Goal: Transaction & Acquisition: Purchase product/service

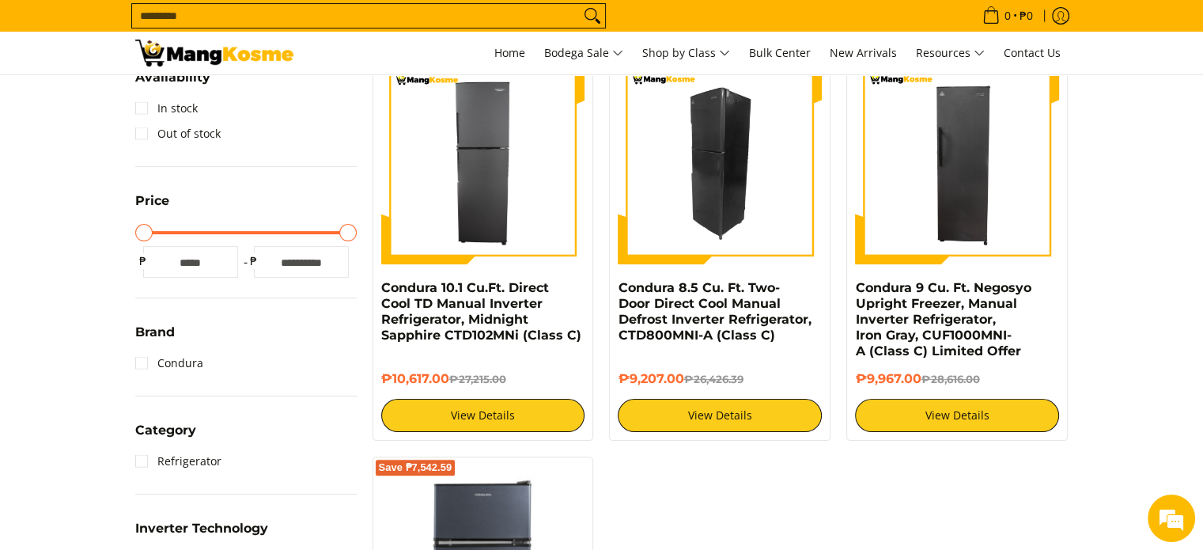
scroll to position [297, 0]
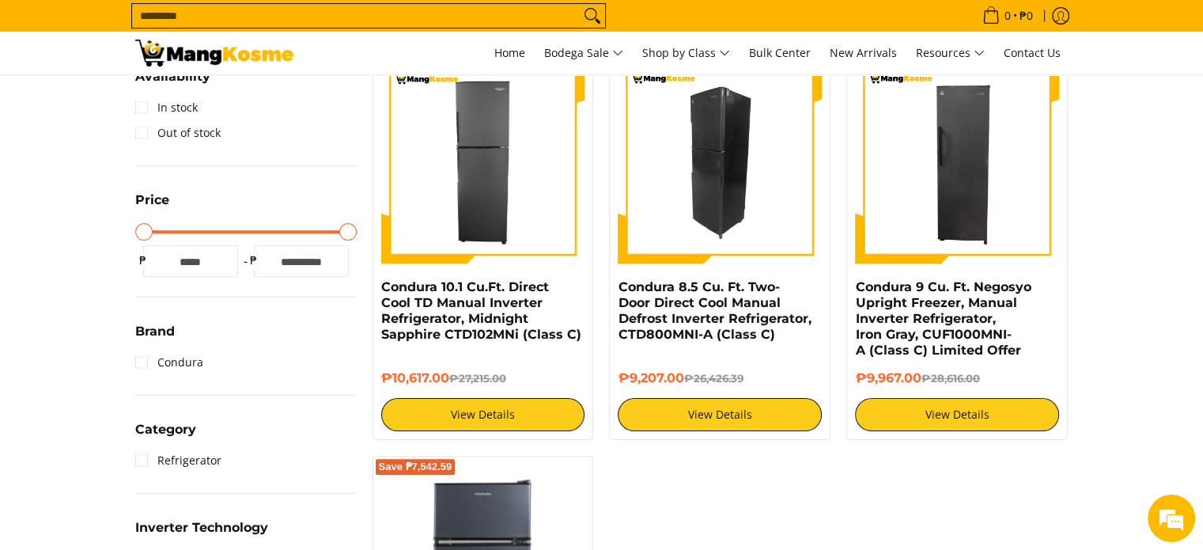
click at [703, 184] on img at bounding box center [720, 161] width 204 height 204
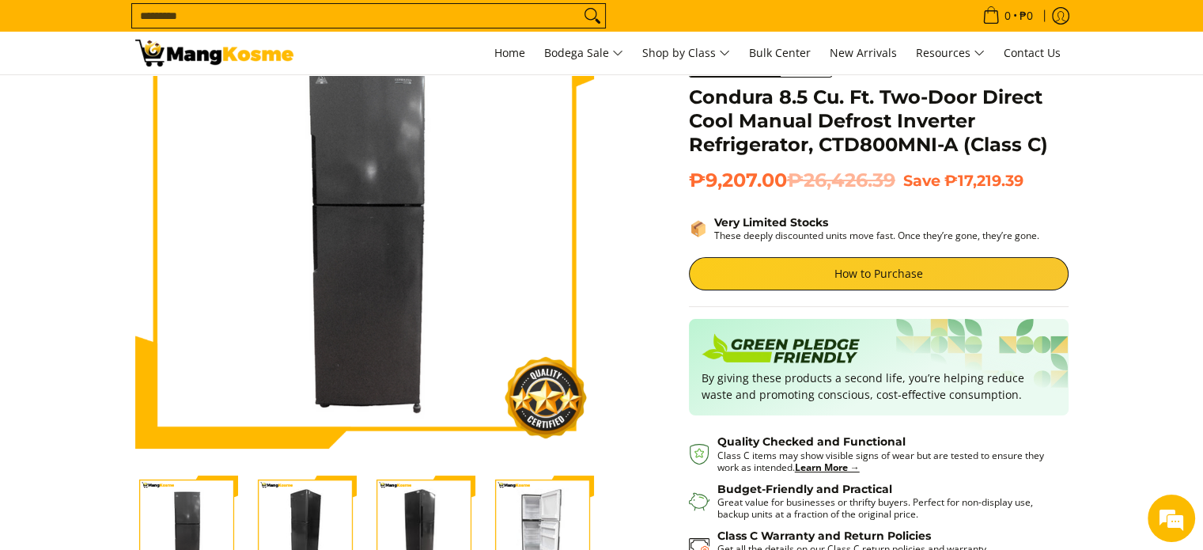
scroll to position [85, 0]
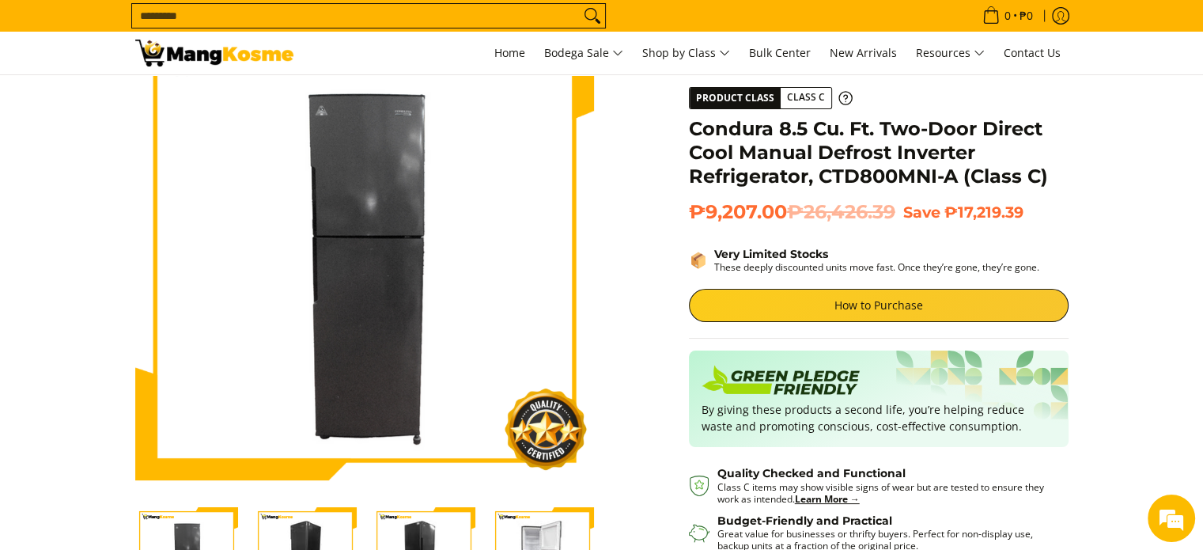
click at [396, 525] on img "Condura 8.5 Cu. Ft. Two-Door Direct Cool Manual Defrost Inverter Refrigerator, …" at bounding box center [424, 558] width 103 height 103
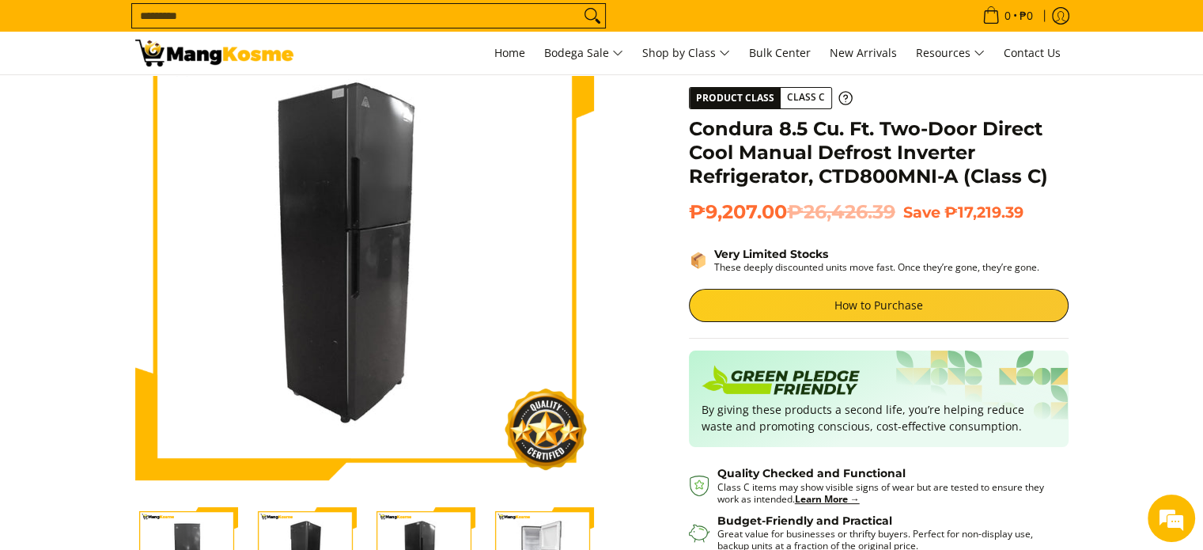
scroll to position [0, 0]
click at [523, 531] on img "Condura 8.5 Cu. Ft. Two-Door Direct Cool Manual Defrost Inverter Refrigerator, …" at bounding box center [542, 558] width 103 height 103
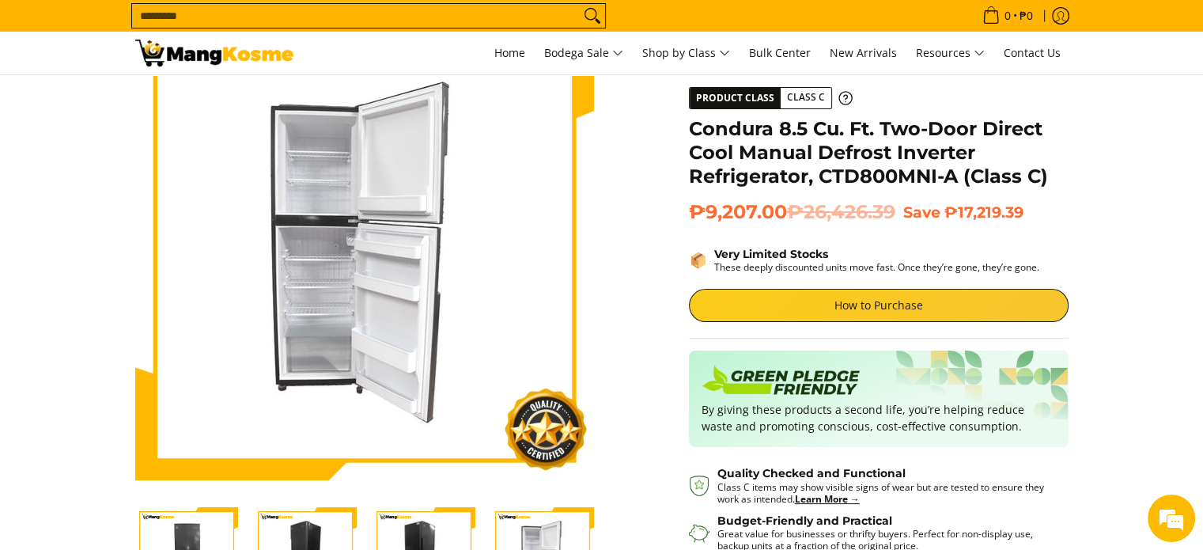
click at [444, 531] on img "Condura 8.5 Cu. Ft. Two-Door Direct Cool Manual Defrost Inverter Refrigerator, …" at bounding box center [424, 558] width 103 height 103
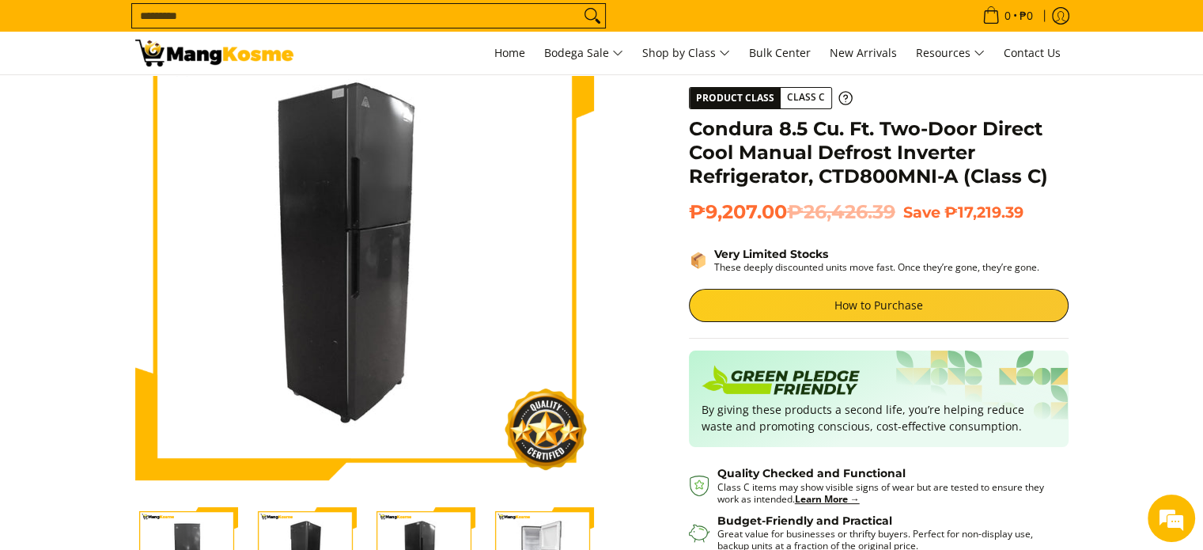
click at [327, 535] on img "Condura 8.5 Cu. Ft. Two-Door Direct Cool Manual Defrost Inverter Refrigerator, …" at bounding box center [305, 558] width 103 height 103
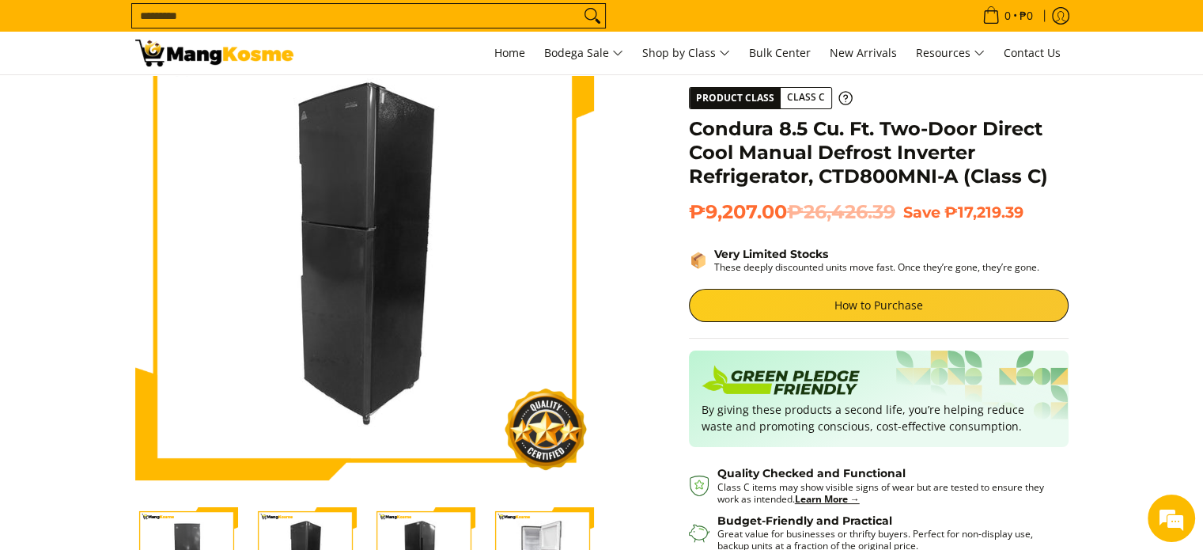
click at [215, 522] on img "Condura 8.5 Cu. Ft. Two-Door Direct Cool Manual Defrost Inverter Refrigerator, …" at bounding box center [186, 558] width 103 height 103
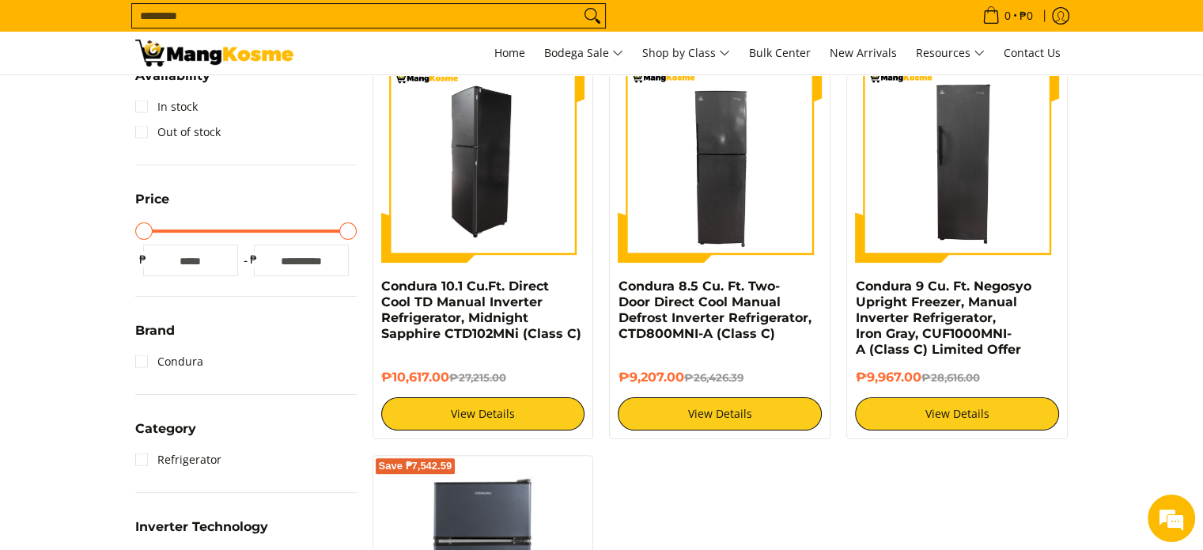
click at [452, 110] on img at bounding box center [483, 161] width 204 height 204
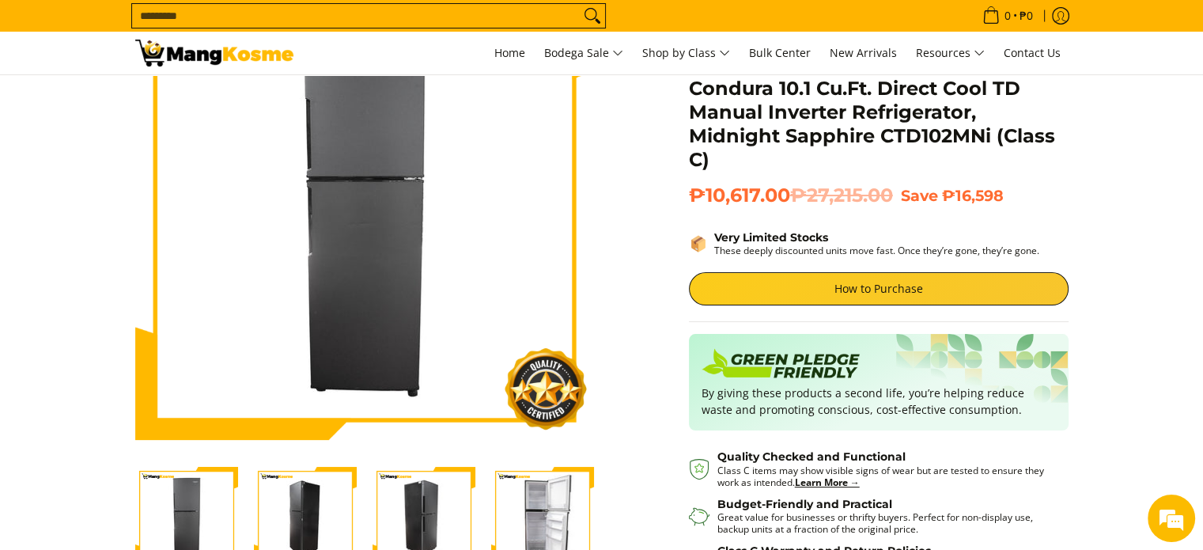
scroll to position [129, 0]
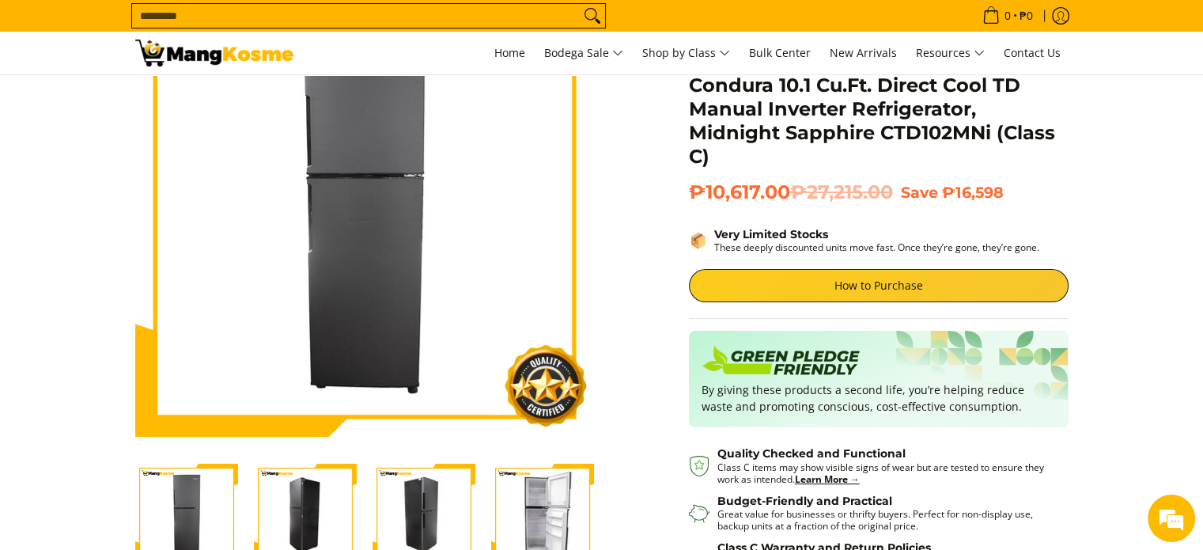
click at [297, 511] on img "Condura 10.1 Cu.Ft. Direct Cool TD Manual Inverter Refrigerator, Midnight Sapph…" at bounding box center [305, 514] width 103 height 103
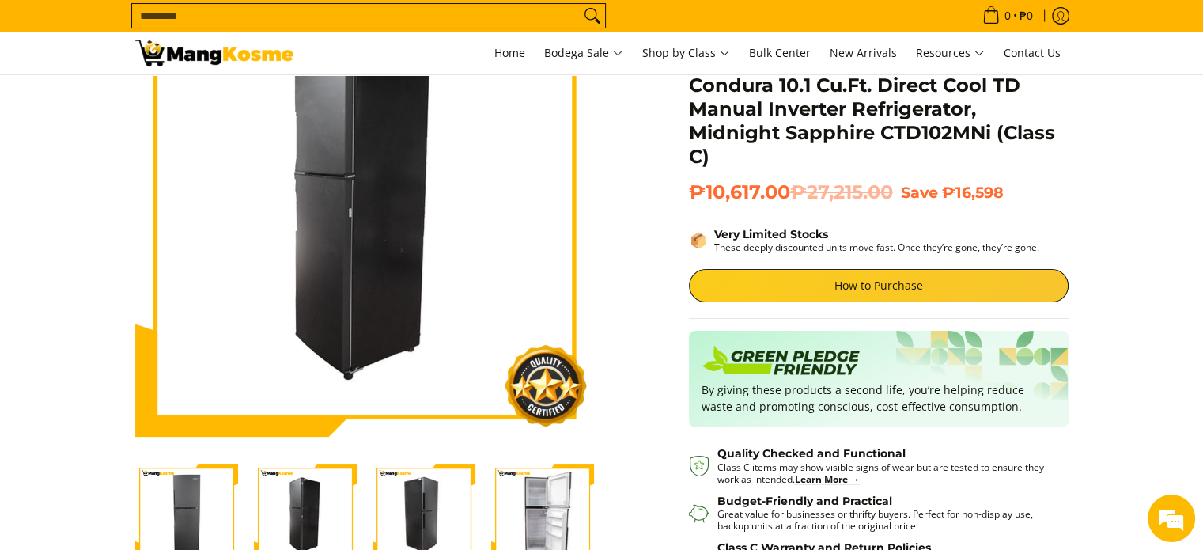
click at [392, 505] on img "Condura 10.1 Cu.Ft. Direct Cool TD Manual Inverter Refrigerator, Midnight Sapph…" at bounding box center [424, 514] width 103 height 103
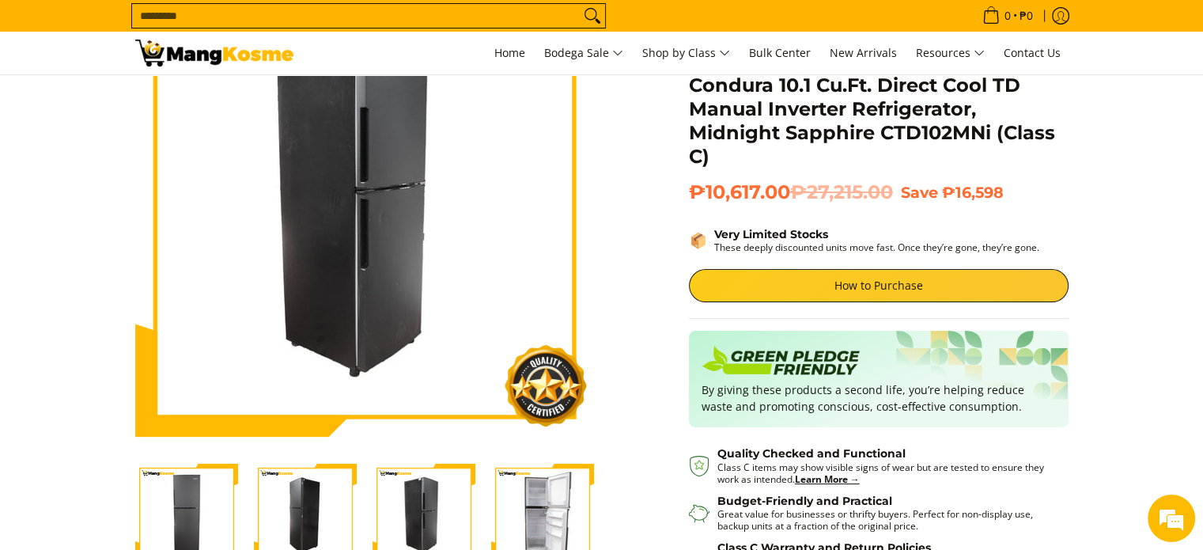
click at [552, 509] on img "Condura 10.1 Cu.Ft. Direct Cool TD Manual Inverter Refrigerator, Midnight Sapph…" at bounding box center [542, 514] width 103 height 103
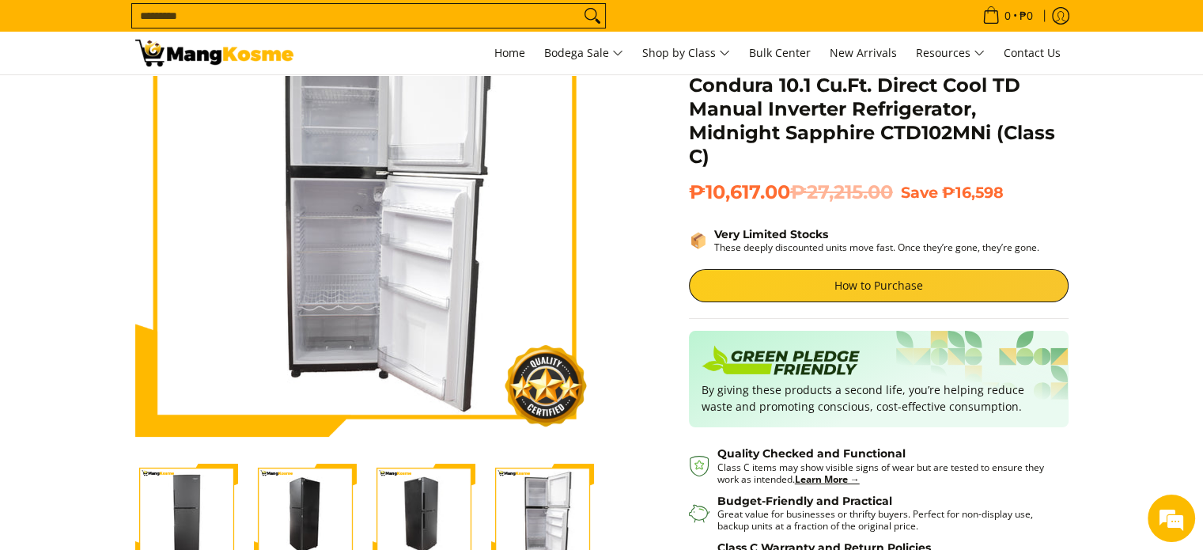
scroll to position [0, 0]
